Goal: Information Seeking & Learning: Learn about a topic

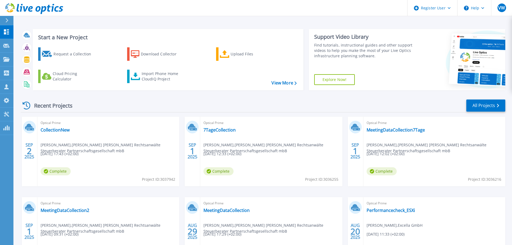
click at [6, 19] on icon at bounding box center [6, 20] width 3 height 4
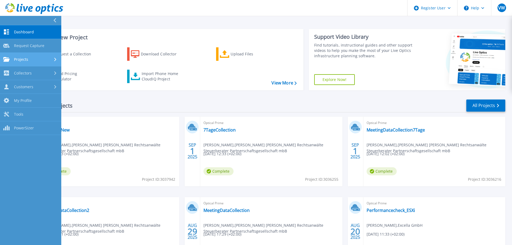
click at [45, 59] on div "Projects" at bounding box center [30, 59] width 55 height 5
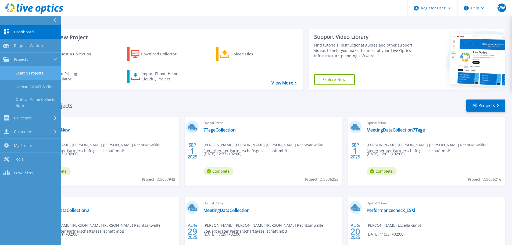
click at [48, 71] on link "Search Projects" at bounding box center [30, 73] width 61 height 14
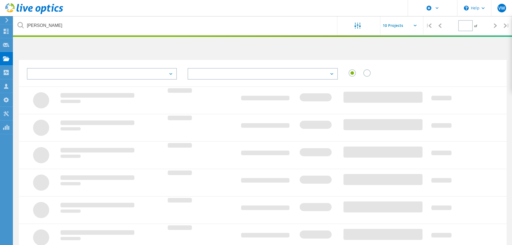
type input "1"
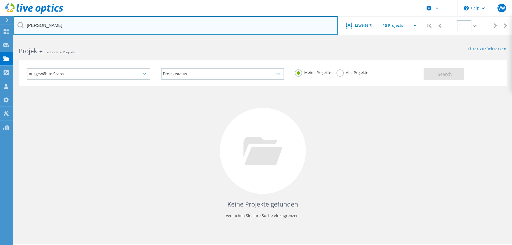
click at [38, 26] on input "dornbach" at bounding box center [175, 25] width 324 height 19
type input "dqs"
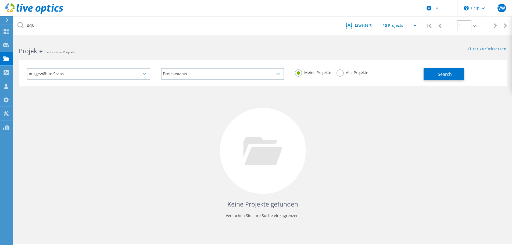
click at [338, 72] on label "Alle Projekte" at bounding box center [352, 71] width 32 height 5
click at [0, 0] on input "Alle Projekte" at bounding box center [0, 0] width 0 height 0
click at [441, 77] on button "Search" at bounding box center [443, 74] width 41 height 12
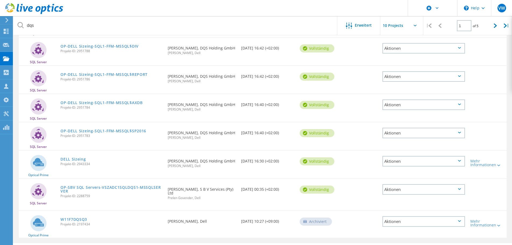
scroll to position [157, 0]
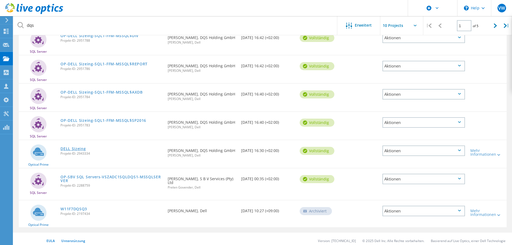
click at [68, 150] on link "DELL Sizeing" at bounding box center [72, 149] width 25 height 4
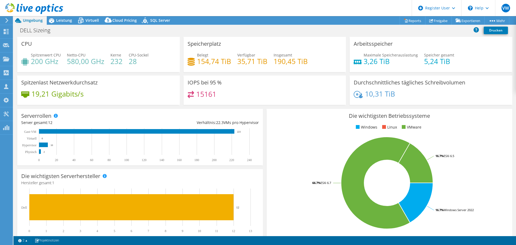
drag, startPoint x: 257, startPoint y: 123, endPoint x: 193, endPoint y: 121, distance: 64.3
click at [193, 121] on div "Serverrollen Physische Server repräsentieren Bare-Metal-Server, die Ziel des Co…" at bounding box center [140, 137] width 246 height 56
click at [224, 122] on div "Verhältnis: 22.3 VMs pro Hypervisor" at bounding box center [199, 123] width 119 height 6
click at [220, 118] on div "Serverrollen Physische Server repräsentieren Bare-Metal-Server, die Ziel des Co…" at bounding box center [140, 137] width 246 height 56
drag, startPoint x: 193, startPoint y: 93, endPoint x: 222, endPoint y: 93, distance: 28.2
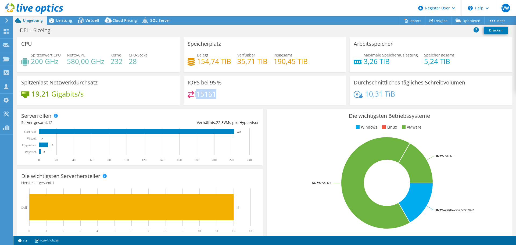
click at [222, 93] on div "15161" at bounding box center [265, 97] width 154 height 12
drag, startPoint x: 399, startPoint y: 94, endPoint x: 421, endPoint y: 94, distance: 22.0
click at [421, 94] on div "10,31 TiB" at bounding box center [431, 96] width 154 height 11
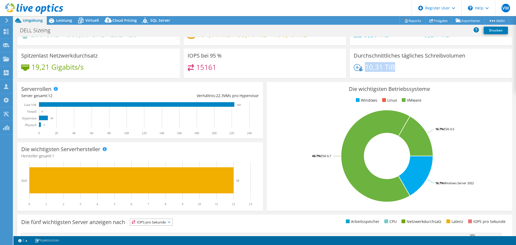
drag, startPoint x: 326, startPoint y: 156, endPoint x: 331, endPoint y: 156, distance: 4.6
click at [331, 156] on icon "16.7% Windows Server 2022 66.7% ESXi 6.7 16.7% ESXi 6.5" at bounding box center [387, 156] width 233 height 94
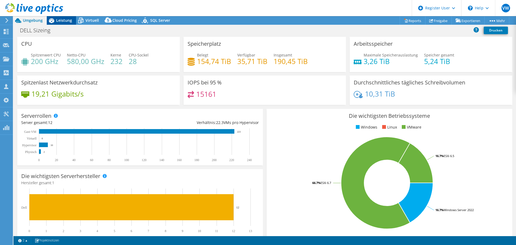
click at [60, 21] on span "Leistung" at bounding box center [64, 20] width 16 height 5
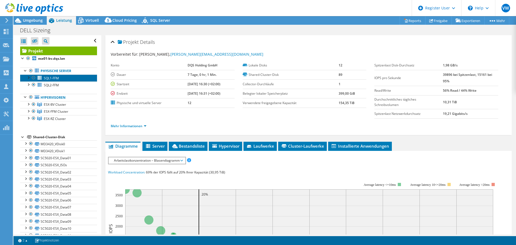
click at [69, 77] on link "SQL1-FFM" at bounding box center [58, 77] width 77 height 7
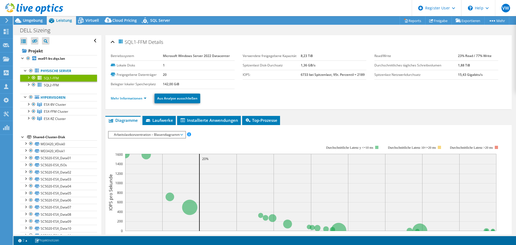
scroll to position [27, 0]
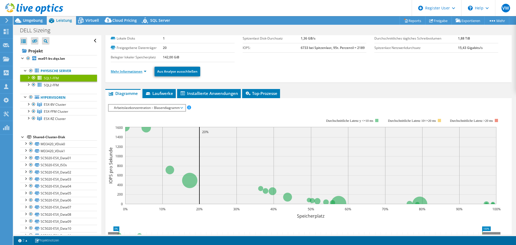
click at [132, 71] on link "Mehr Informationen" at bounding box center [129, 71] width 36 height 5
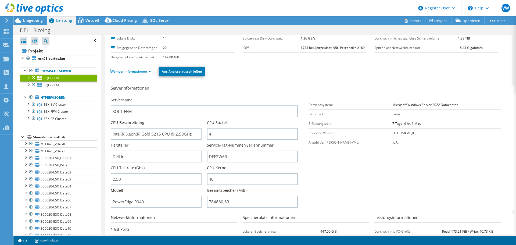
scroll to position [54, 0]
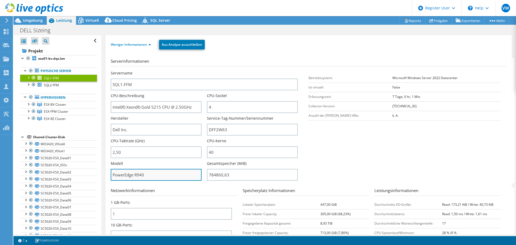
drag, startPoint x: 153, startPoint y: 173, endPoint x: 134, endPoint y: 171, distance: 18.7
click at [134, 171] on input "PowerEdge R940" at bounding box center [156, 175] width 91 height 12
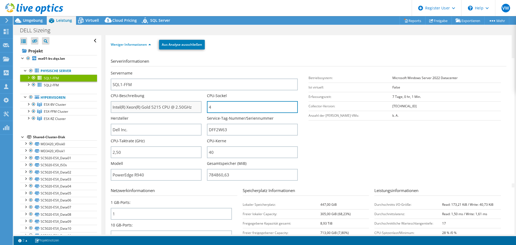
drag, startPoint x: 221, startPoint y: 104, endPoint x: 197, endPoint y: 104, distance: 24.2
click at [197, 70] on div "Servername SQL1-FFM CPU-Beschreibung Intel(R) Xeon(R) Gold 5215 CPU @ 2.50GHz C…" at bounding box center [207, 70] width 192 height 0
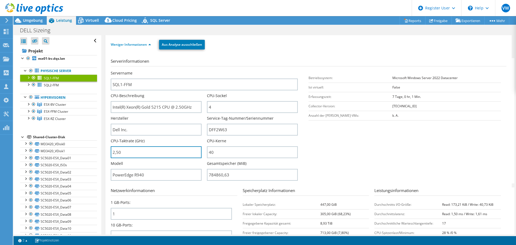
drag, startPoint x: 135, startPoint y: 150, endPoint x: 135, endPoint y: 187, distance: 37.1
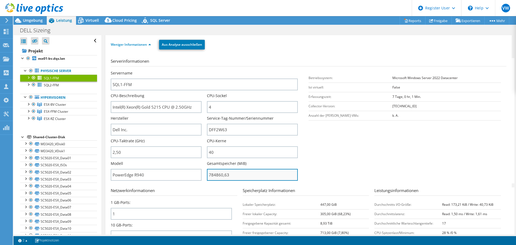
type input "250"
click at [217, 175] on input "784860,63" at bounding box center [252, 175] width 91 height 12
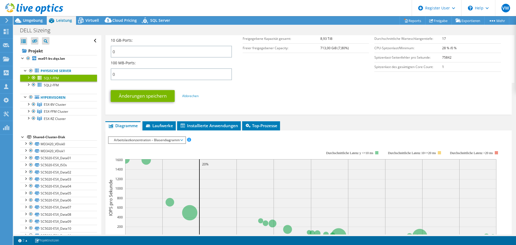
scroll to position [269, 0]
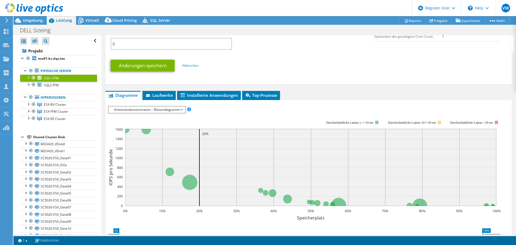
type input "78486063"
click at [146, 110] on span "Arbeitslastkonzentration – Blasendiagramm" at bounding box center [146, 109] width 71 height 6
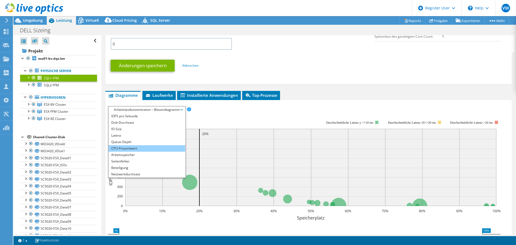
click at [127, 147] on li "CPU-Prozentwert" at bounding box center [147, 148] width 77 height 6
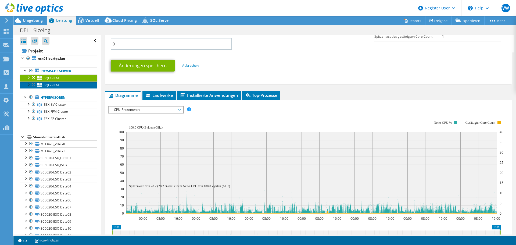
click at [59, 85] on link "SQL2-FFM" at bounding box center [58, 84] width 77 height 7
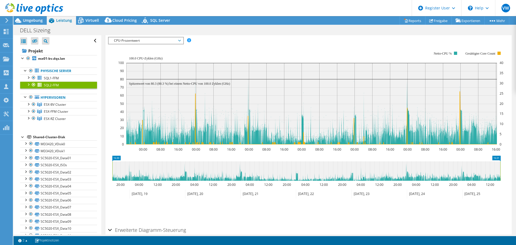
scroll to position [94, 0]
click at [196, 95] on icon at bounding box center [311, 117] width 370 height 53
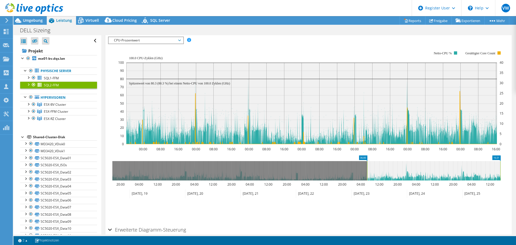
drag, startPoint x: 112, startPoint y: 171, endPoint x: 367, endPoint y: 166, distance: 254.7
click at [367, 166] on rect at bounding box center [367, 170] width 2 height 19
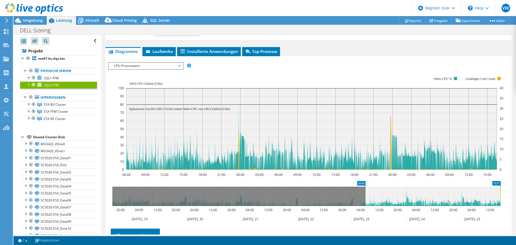
scroll to position [67, 0]
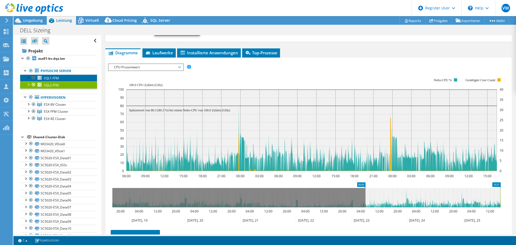
click at [52, 76] on span "SQL1-FFM" at bounding box center [51, 78] width 15 height 5
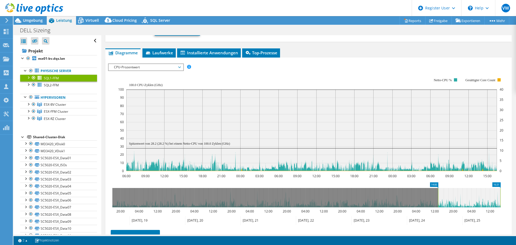
drag, startPoint x: 365, startPoint y: 199, endPoint x: 438, endPoint y: 199, distance: 72.8
click at [438, 199] on rect at bounding box center [438, 197] width 2 height 19
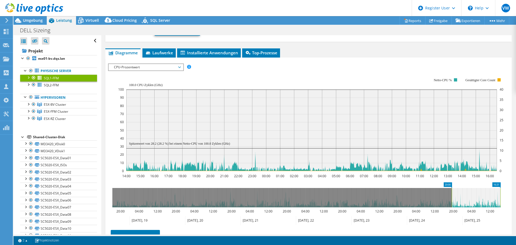
drag, startPoint x: 439, startPoint y: 204, endPoint x: 452, endPoint y: 202, distance: 12.7
click at [452, 202] on rect at bounding box center [452, 197] width 2 height 19
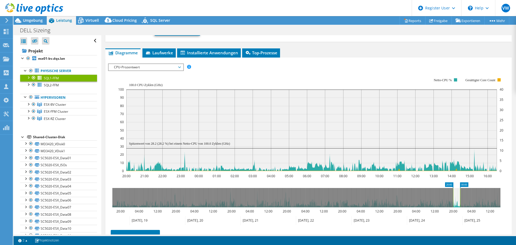
drag, startPoint x: 452, startPoint y: 202, endPoint x: 460, endPoint y: 202, distance: 8.9
click at [460, 202] on g at bounding box center [306, 197] width 388 height 19
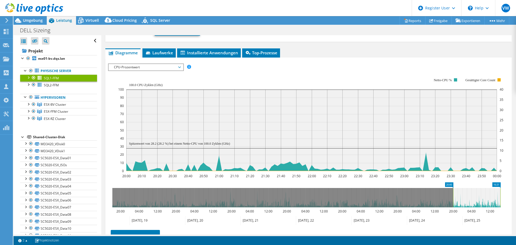
drag, startPoint x: 463, startPoint y: 195, endPoint x: 516, endPoint y: 190, distance: 53.1
click at [516, 190] on article "SQL1-FFM Details Betriebssystem Microsoft Windows Server 2022 Datacenter Lokale…" at bounding box center [308, 134] width 415 height 199
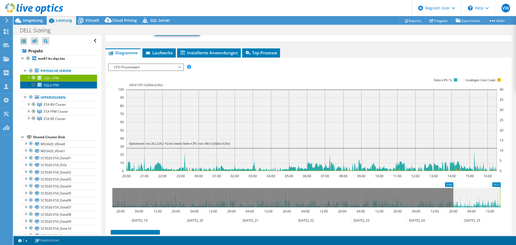
click at [64, 86] on link "SQL2-FFM" at bounding box center [58, 84] width 77 height 7
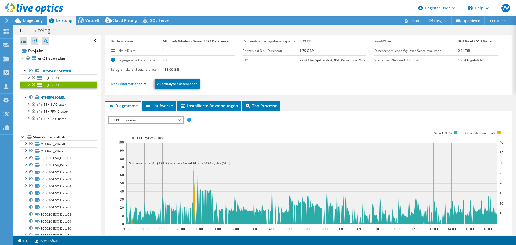
scroll to position [14, 0]
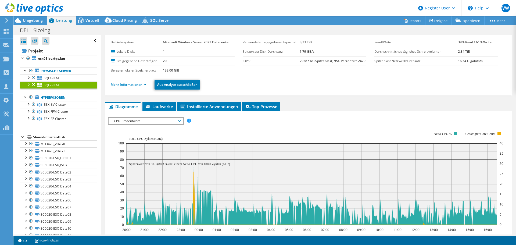
click at [123, 85] on link "Mehr Informationen" at bounding box center [129, 84] width 36 height 5
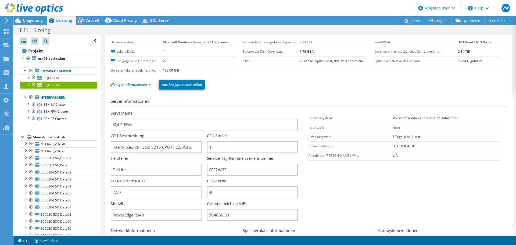
scroll to position [41, 0]
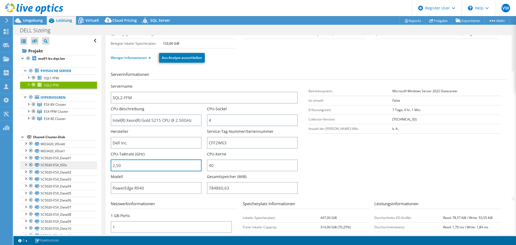
drag, startPoint x: 129, startPoint y: 164, endPoint x: 91, endPoint y: 162, distance: 38.5
click at [91, 162] on div "Alle öffnen Alle schließen Ausgeschlossene Knoten verbergen Projektbaumfilter" at bounding box center [264, 134] width 502 height 199
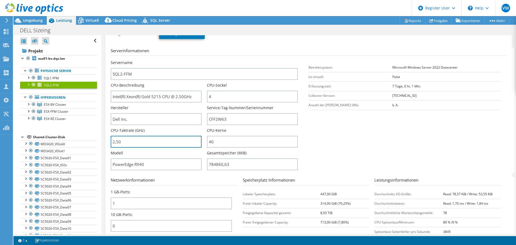
scroll to position [94, 0]
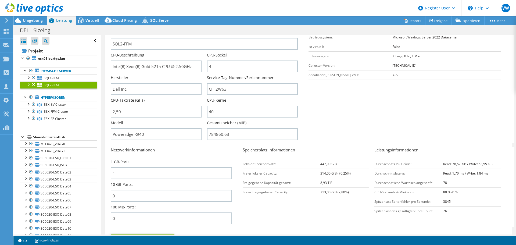
type input "250"
click at [188, 153] on h3 "Netzwerkinformationen" at bounding box center [174, 151] width 127 height 8
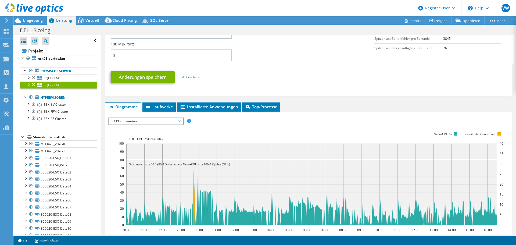
scroll to position [282, 0]
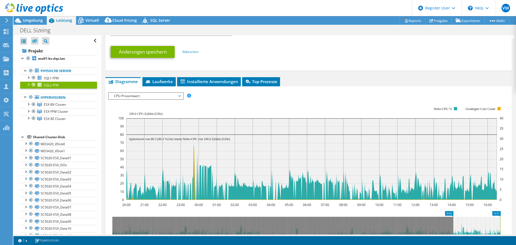
click at [143, 98] on span "CPU-Prozentwert" at bounding box center [145, 96] width 69 height 6
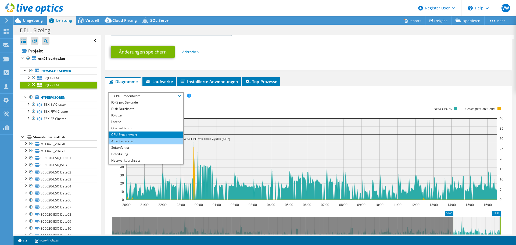
click at [130, 139] on li "Arbeitsspeicher" at bounding box center [146, 141] width 74 height 6
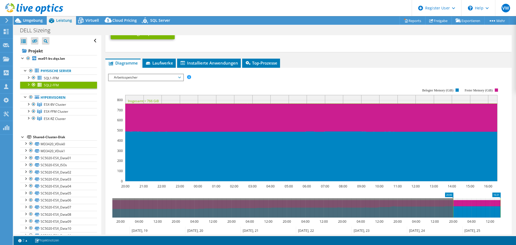
scroll to position [309, 0]
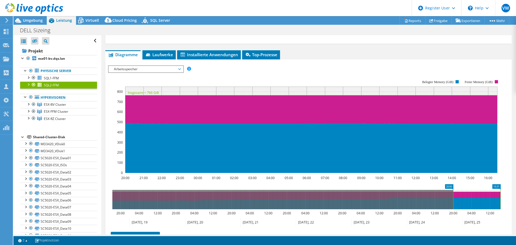
click at [133, 71] on span "Arbeitsspeicher" at bounding box center [145, 69] width 69 height 6
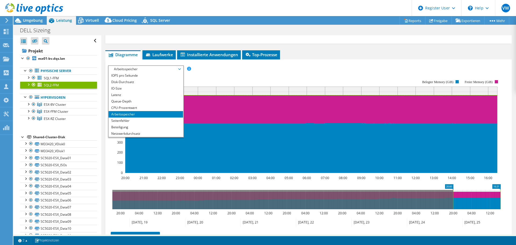
click at [133, 71] on span "Arbeitsspeicher" at bounding box center [145, 69] width 69 height 6
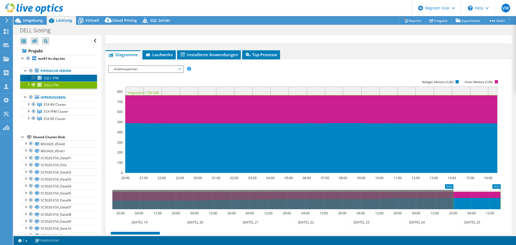
click at [63, 80] on link "SQL1-FFM" at bounding box center [58, 77] width 77 height 7
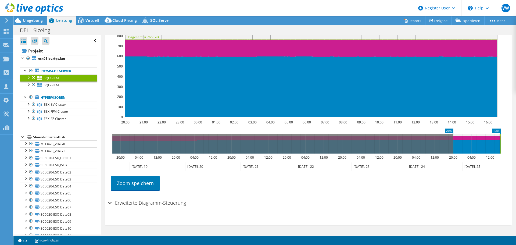
scroll to position [94, 0]
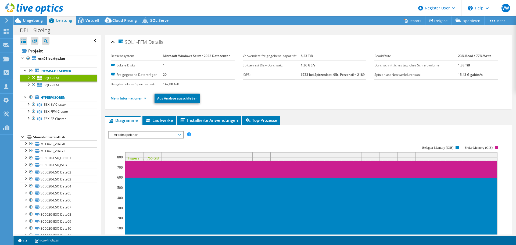
select select "USD"
click at [132, 98] on link "Mehr Informationen" at bounding box center [129, 98] width 36 height 5
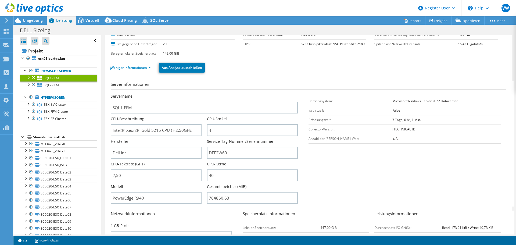
scroll to position [54, 0]
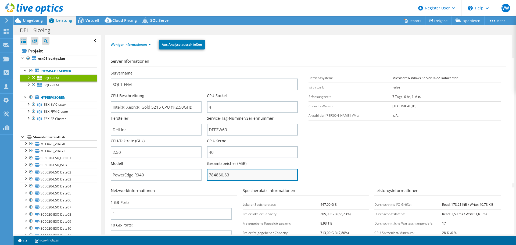
drag, startPoint x: 207, startPoint y: 174, endPoint x: 280, endPoint y: 174, distance: 73.1
click at [280, 174] on input "784860,63" at bounding box center [252, 175] width 91 height 12
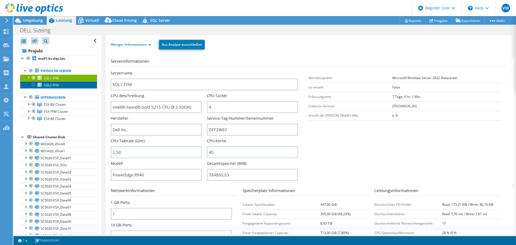
type input "78486063"
click at [45, 87] on span "SQL2-FFM" at bounding box center [51, 85] width 15 height 5
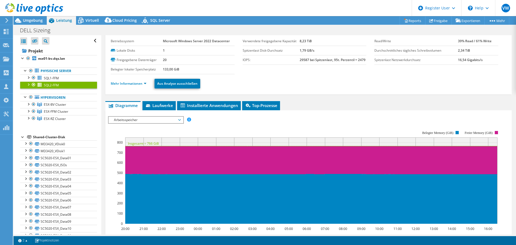
scroll to position [0, 0]
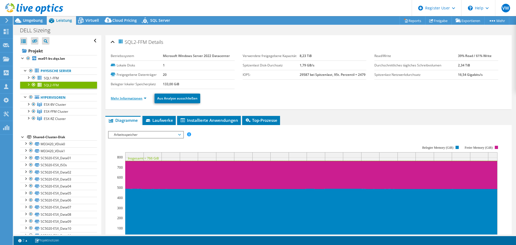
click at [143, 98] on link "Mehr Informationen" at bounding box center [129, 98] width 36 height 5
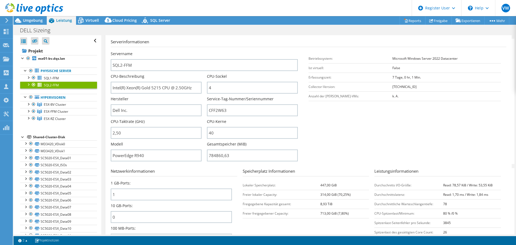
scroll to position [81, 0]
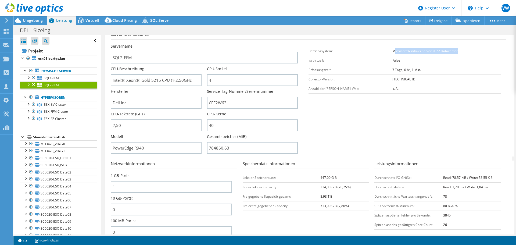
drag, startPoint x: 372, startPoint y: 52, endPoint x: 442, endPoint y: 62, distance: 71.4
click at [459, 49] on td "Microsoft Windows Server 2022 Datacenter" at bounding box center [446, 50] width 109 height 9
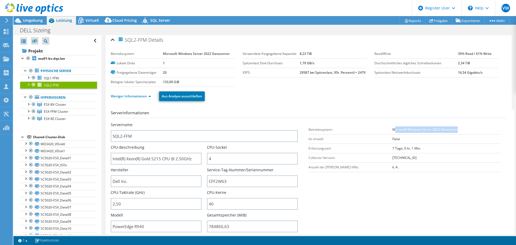
scroll to position [0, 0]
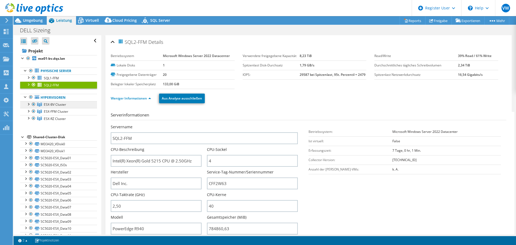
click at [62, 105] on span "ESX-BV Cluster" at bounding box center [55, 104] width 22 height 5
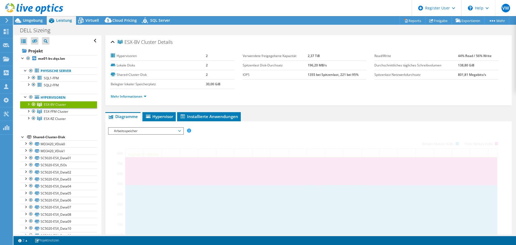
click at [29, 105] on div at bounding box center [28, 103] width 5 height 5
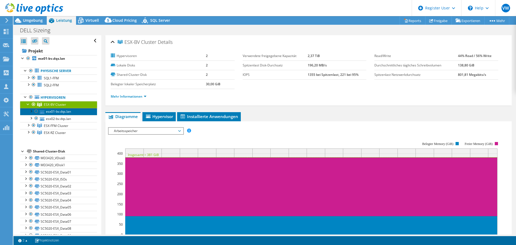
click at [63, 112] on link "esx01-bv.dqs.lan" at bounding box center [58, 111] width 77 height 7
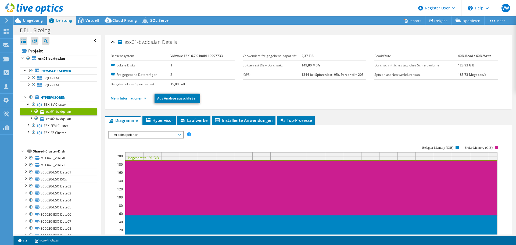
scroll to position [81, 0]
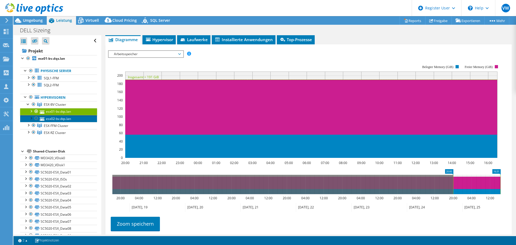
click at [71, 119] on link "esx02-bv.dqs.lan" at bounding box center [58, 118] width 77 height 7
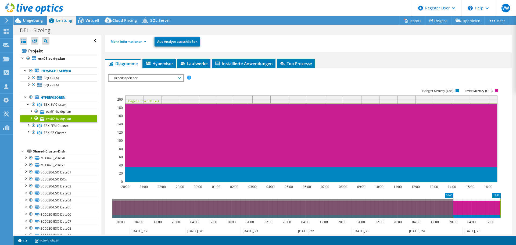
scroll to position [54, 0]
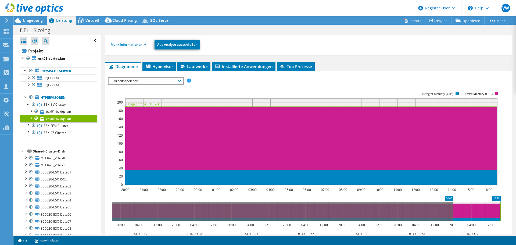
click at [126, 43] on link "Mehr Informationen" at bounding box center [129, 44] width 36 height 5
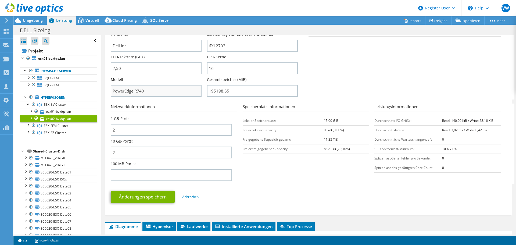
scroll to position [134, 0]
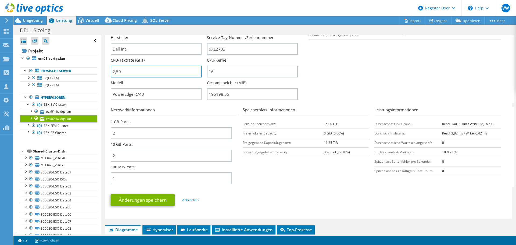
drag, startPoint x: 127, startPoint y: 71, endPoint x: 102, endPoint y: 71, distance: 24.7
click at [102, 71] on div "esx02-bv.dqs.lan Details Betriebssystem VMware ESXi 6.7.0 build-19997733 Lokale…" at bounding box center [308, 183] width 414 height 564
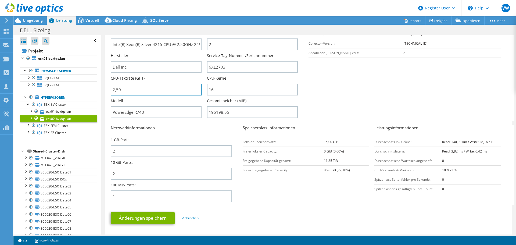
scroll to position [107, 0]
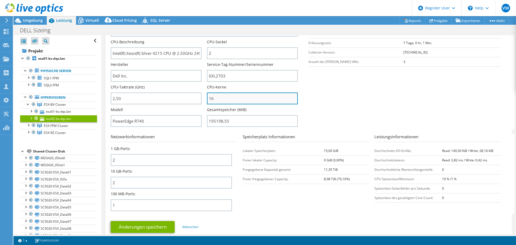
type input "250"
drag, startPoint x: 214, startPoint y: 98, endPoint x: 208, endPoint y: 98, distance: 6.2
click at [208, 98] on input "16" at bounding box center [252, 98] width 91 height 12
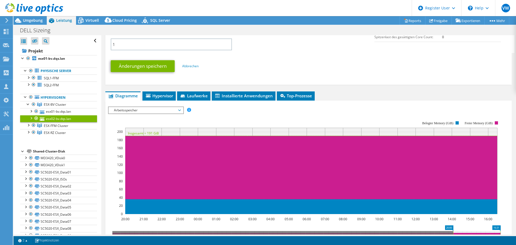
scroll to position [269, 0]
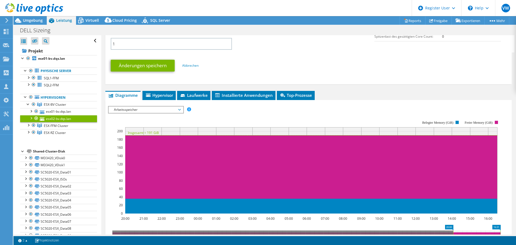
click at [149, 107] on span "Arbeitsspeicher" at bounding box center [145, 109] width 69 height 6
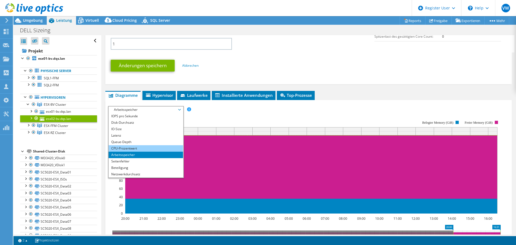
click at [124, 146] on li "CPU-Prozentwert" at bounding box center [146, 148] width 74 height 6
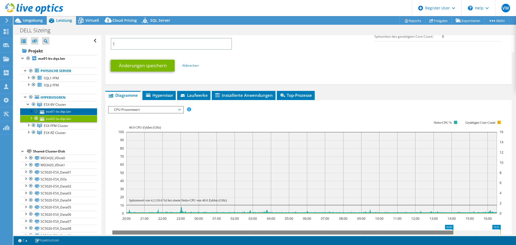
click at [62, 109] on link "esx01-bv.dqs.lan" at bounding box center [58, 111] width 77 height 7
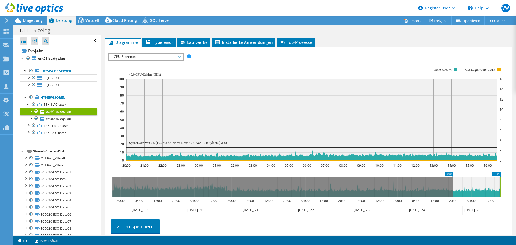
scroll to position [67, 0]
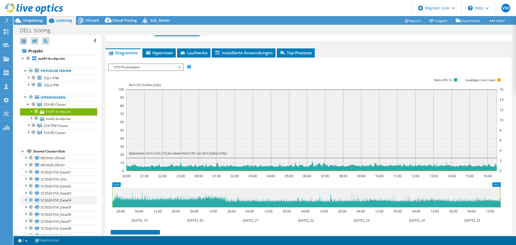
drag, startPoint x: 452, startPoint y: 195, endPoint x: 30, endPoint y: 196, distance: 422.3
click at [30, 196] on div "Alle öffnen Alle schließen Ausgeschlossene Knoten verbergen Projektbaumfilter" at bounding box center [264, 134] width 502 height 199
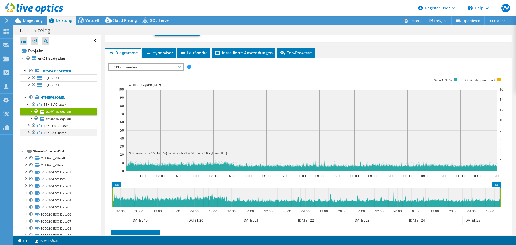
click at [29, 134] on div at bounding box center [28, 131] width 5 height 5
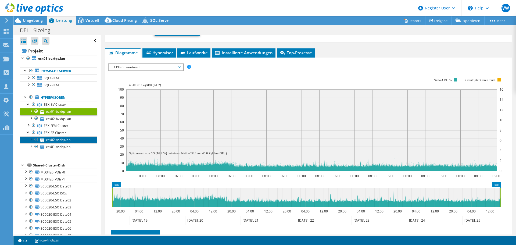
click at [50, 139] on link "esx02-rz.dqs.lan" at bounding box center [58, 139] width 77 height 7
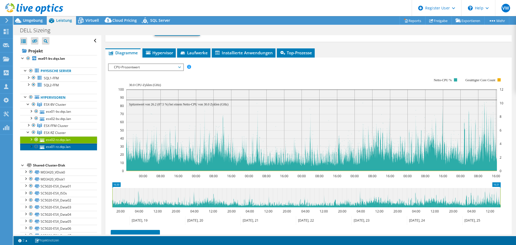
click at [60, 148] on link "esx01-rz.dqs.lan" at bounding box center [58, 146] width 77 height 7
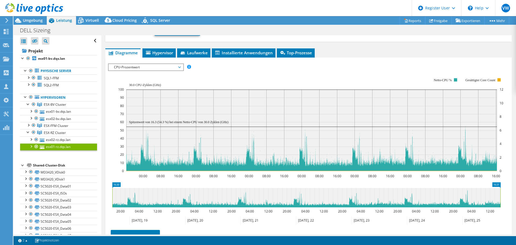
click at [135, 68] on span "CPU-Prozentwert" at bounding box center [145, 67] width 69 height 6
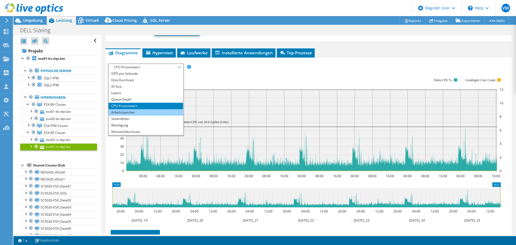
click at [143, 114] on li "Arbeitsspeicher" at bounding box center [146, 112] width 74 height 6
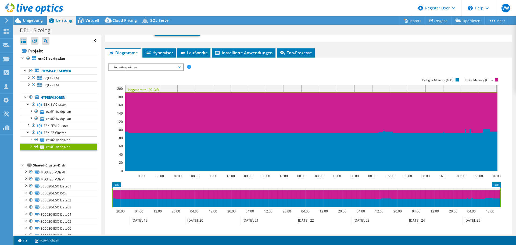
click at [123, 66] on span "Arbeitsspeicher" at bounding box center [145, 67] width 69 height 6
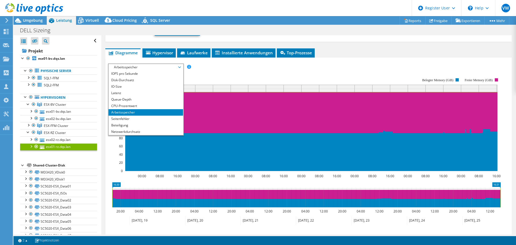
click at [123, 66] on span "Arbeitsspeicher" at bounding box center [145, 67] width 69 height 6
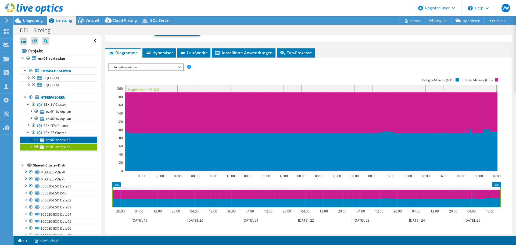
click at [57, 139] on link "esx02-rz.dqs.lan" at bounding box center [58, 139] width 77 height 7
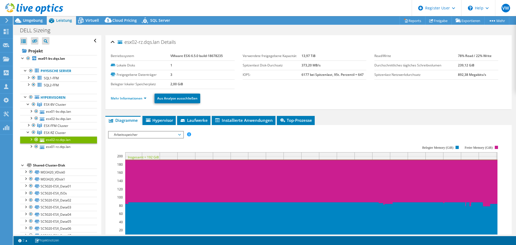
select select "USD"
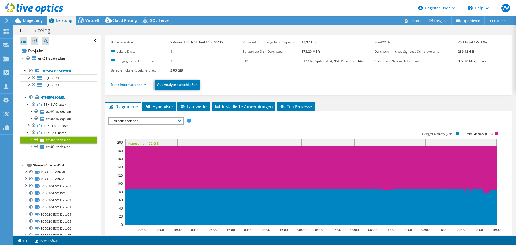
click at [126, 87] on li "Mehr Informationen" at bounding box center [130, 85] width 39 height 6
click at [126, 84] on link "Mehr Informationen" at bounding box center [129, 84] width 36 height 5
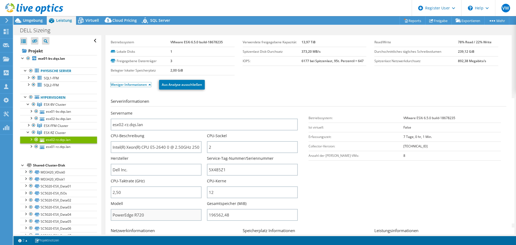
scroll to position [41, 0]
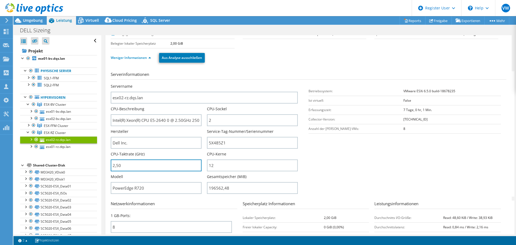
drag, startPoint x: 131, startPoint y: 165, endPoint x: 98, endPoint y: 164, distance: 33.6
click at [98, 164] on div "Alle öffnen Alle schließen Ausgeschlossene Knoten verbergen Projektbaumfilter" at bounding box center [264, 134] width 502 height 199
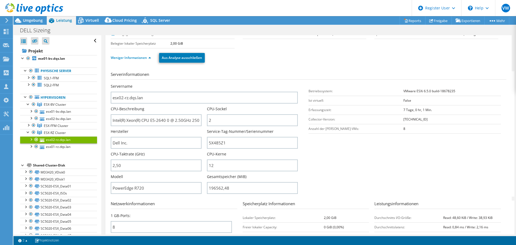
type input "250"
click at [332, 173] on section "Serverinformationen Servername esx02-rz.dqs.lan CPU-Beschreibung Intel(R) Xeon(…" at bounding box center [310, 133] width 398 height 125
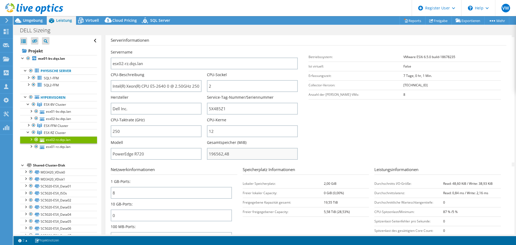
scroll to position [94, 0]
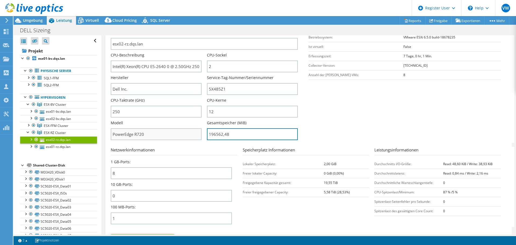
drag, startPoint x: 231, startPoint y: 134, endPoint x: 191, endPoint y: 133, distance: 39.5
click at [191, 30] on div "Servername esx02-rz.dqs.lan CPU-Beschreibung Intel(R) Xeon(R) CPU E5-2640 0 @ 2…" at bounding box center [207, 30] width 192 height 0
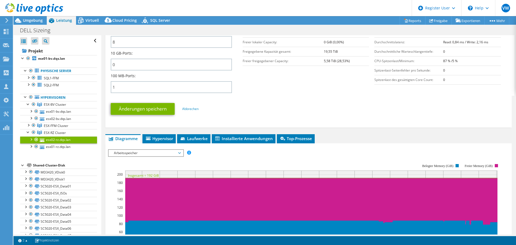
scroll to position [256, 0]
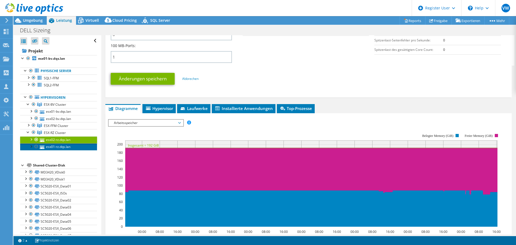
click at [45, 145] on link "esx01-rz.dqs.lan" at bounding box center [58, 146] width 77 height 7
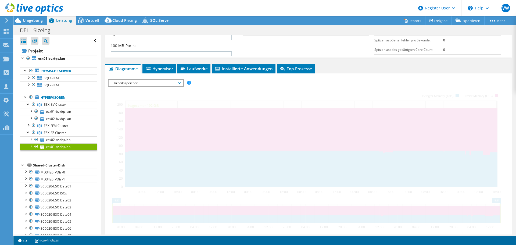
type input "19656248"
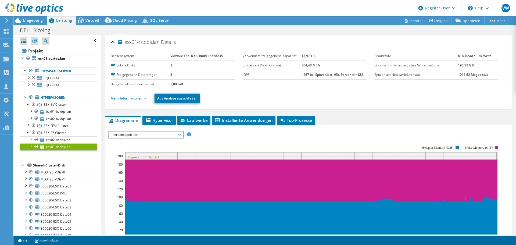
scroll to position [27, 0]
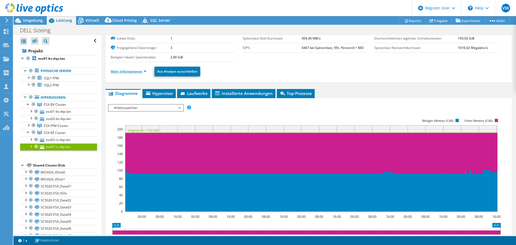
click at [134, 71] on link "Mehr Informationen" at bounding box center [129, 71] width 36 height 5
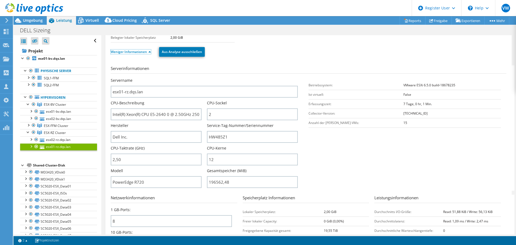
scroll to position [54, 0]
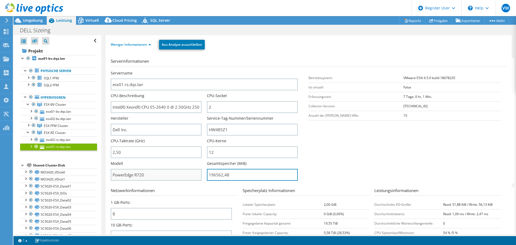
drag, startPoint x: 231, startPoint y: 174, endPoint x: 197, endPoint y: 174, distance: 33.9
click at [197, 70] on div "Servername esx01-rz.dqs.lan CPU-Beschreibung Intel(R) Xeon(R) CPU E5-2640 0 @ 2…" at bounding box center [207, 70] width 192 height 0
type input "19656248"
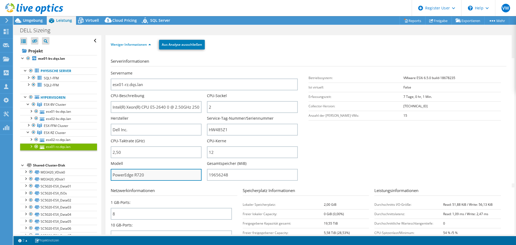
drag, startPoint x: 150, startPoint y: 173, endPoint x: 136, endPoint y: 173, distance: 14.2
click at [136, 173] on input "PowerEdge R720" at bounding box center [156, 175] width 91 height 12
click at [145, 177] on input "PowerEdge R720" at bounding box center [156, 175] width 91 height 12
click at [139, 175] on input "PowerEdge R720" at bounding box center [156, 175] width 91 height 12
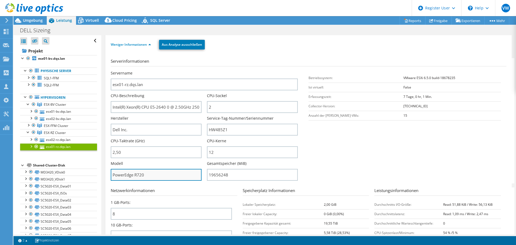
click at [154, 174] on input "PowerEdge R720" at bounding box center [156, 175] width 91 height 12
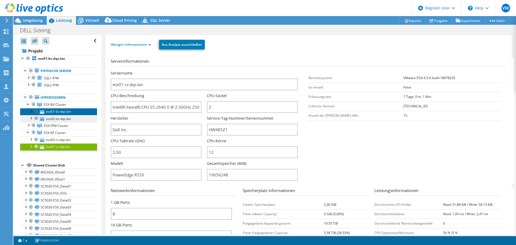
drag, startPoint x: 57, startPoint y: 113, endPoint x: 69, endPoint y: 119, distance: 12.7
click at [57, 113] on link "esx01-bv.dqs.lan" at bounding box center [58, 111] width 77 height 7
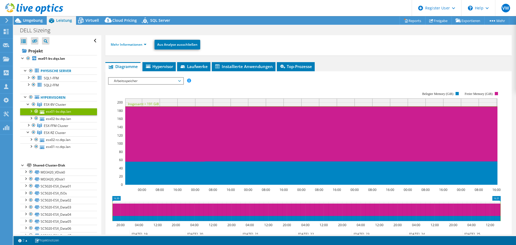
click at [134, 42] on li "Mehr Informationen" at bounding box center [130, 45] width 39 height 6
click at [131, 45] on link "Mehr Informationen" at bounding box center [129, 44] width 36 height 5
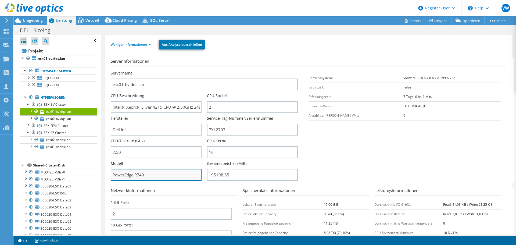
drag, startPoint x: 147, startPoint y: 174, endPoint x: 136, endPoint y: 174, distance: 10.8
click at [136, 174] on input "PowerEdge R740" at bounding box center [156, 175] width 91 height 12
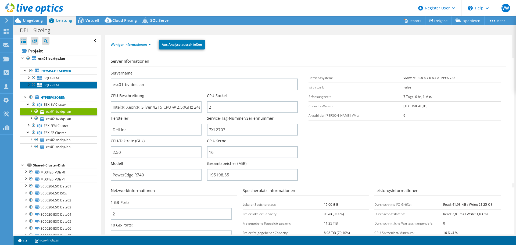
click at [53, 83] on span "SQL2-FFM" at bounding box center [51, 85] width 15 height 5
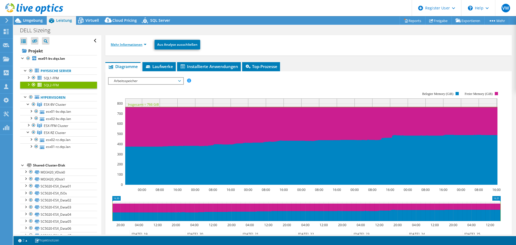
click at [140, 45] on link "Mehr Informationen" at bounding box center [129, 44] width 36 height 5
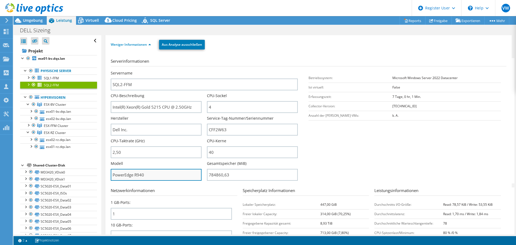
drag, startPoint x: 153, startPoint y: 175, endPoint x: 134, endPoint y: 173, distance: 19.2
click at [134, 173] on input "PowerEdge R940" at bounding box center [156, 175] width 91 height 12
click at [30, 125] on div at bounding box center [28, 124] width 5 height 5
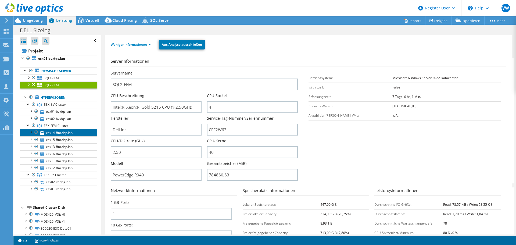
click at [64, 133] on link "esx14-ffm.dqs.lan" at bounding box center [58, 132] width 77 height 7
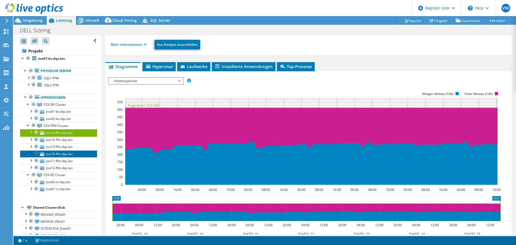
click at [70, 156] on link "esx16-ffm.dqs.lan" at bounding box center [58, 153] width 77 height 7
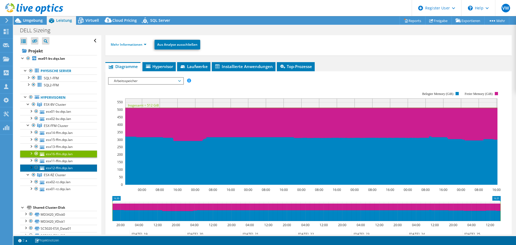
click at [73, 168] on link "esx12-ffm.dqs.lan" at bounding box center [58, 167] width 77 height 7
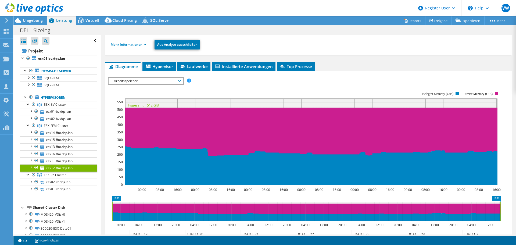
click at [135, 82] on span "Arbeitsspeicher" at bounding box center [145, 81] width 69 height 6
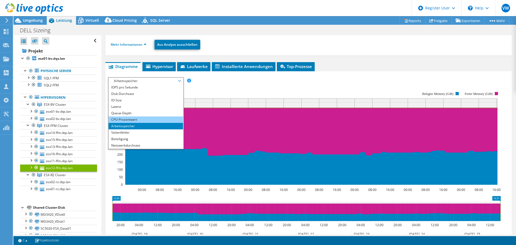
click at [116, 121] on li "CPU-Prozentwert" at bounding box center [146, 119] width 74 height 6
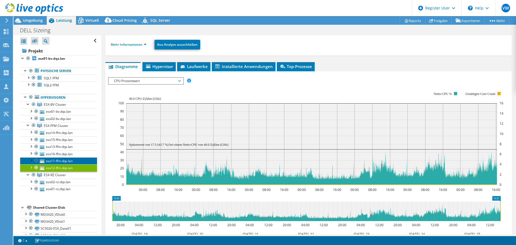
click at [70, 161] on link "esx11-ffm.dqs.lan" at bounding box center [58, 160] width 77 height 7
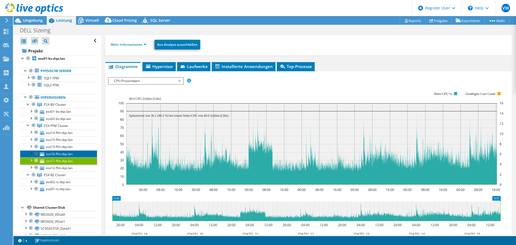
click at [72, 152] on link "esx16-ffm.dqs.lan" at bounding box center [58, 153] width 77 height 7
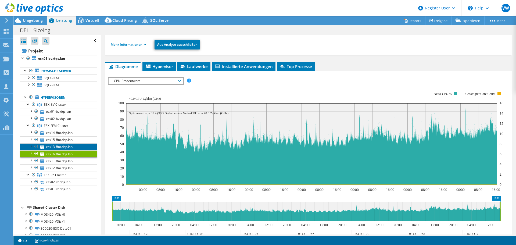
click at [58, 146] on link "esx13-ffm.dqs.lan" at bounding box center [58, 146] width 77 height 7
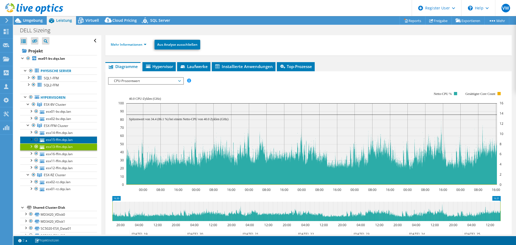
click at [54, 141] on link "esx15-ffm.dqs.lan" at bounding box center [58, 139] width 77 height 7
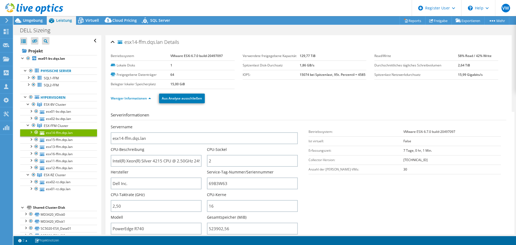
select select "USD"
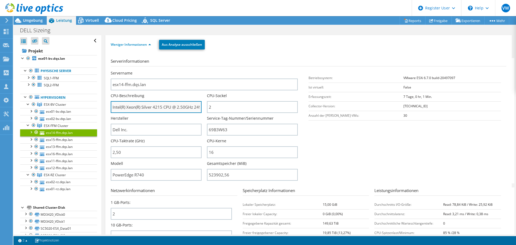
type input "250"
click at [147, 108] on input "Intel(R) Xeon(R) Silver 4215 CPU @ 2.50GHz 249 GHz" at bounding box center [156, 107] width 91 height 12
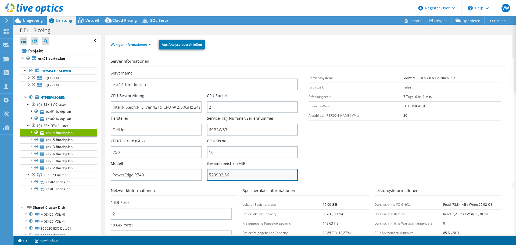
drag, startPoint x: 208, startPoint y: 171, endPoint x: 231, endPoint y: 174, distance: 22.7
click at [231, 174] on input "523902,56" at bounding box center [252, 175] width 91 height 12
type input "52390256"
click at [276, 38] on div "Weniger Informationen Aus Analyse ausschließen" at bounding box center [308, 44] width 395 height 19
